Goal: Task Accomplishment & Management: Use online tool/utility

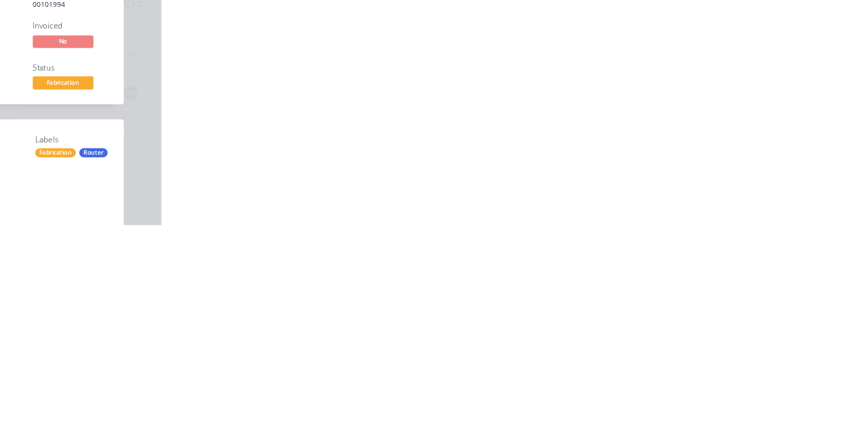
scroll to position [145, 0]
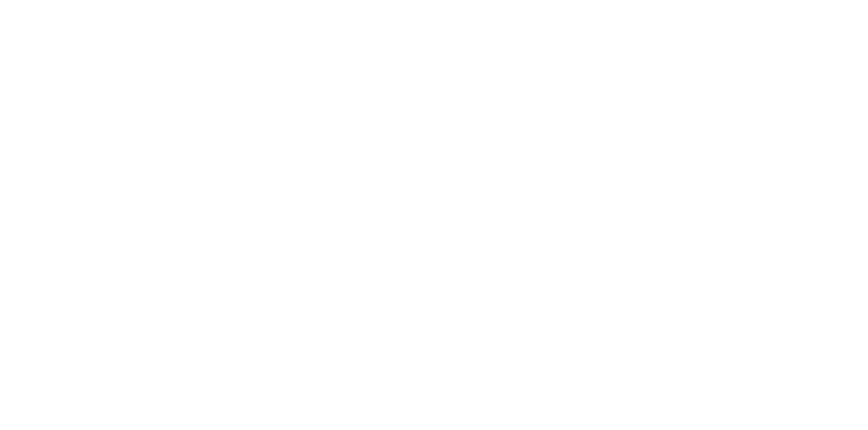
click at [180, 168] on button "Checklists 0/0" at bounding box center [115, 153] width 129 height 34
type textarea "x"
click at [125, 182] on div "Tracking" at bounding box center [106, 186] width 37 height 12
click at [532, 342] on button "button" at bounding box center [523, 337] width 17 height 17
click at [514, 218] on button "Cancel" at bounding box center [476, 215] width 75 height 22
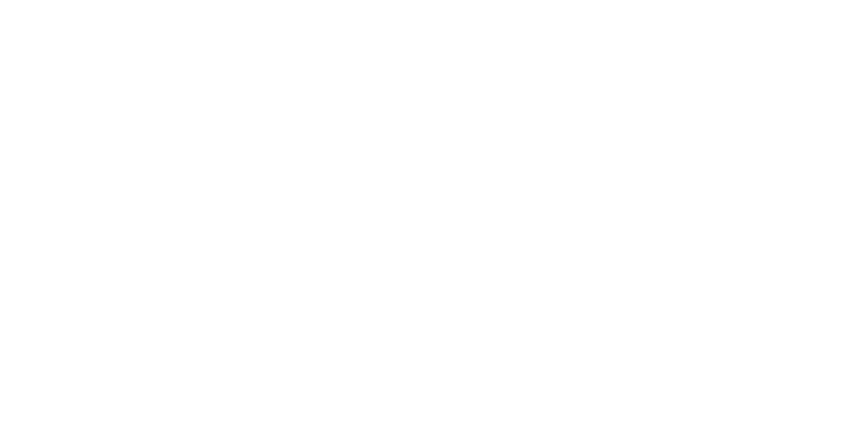
click at [564, 387] on button "button" at bounding box center [555, 382] width 17 height 17
click at [429, 214] on button "Clock On" at bounding box center [391, 215] width 75 height 22
click at [726, 76] on button "Close" at bounding box center [701, 75] width 50 height 22
